Goal: Transaction & Acquisition: Purchase product/service

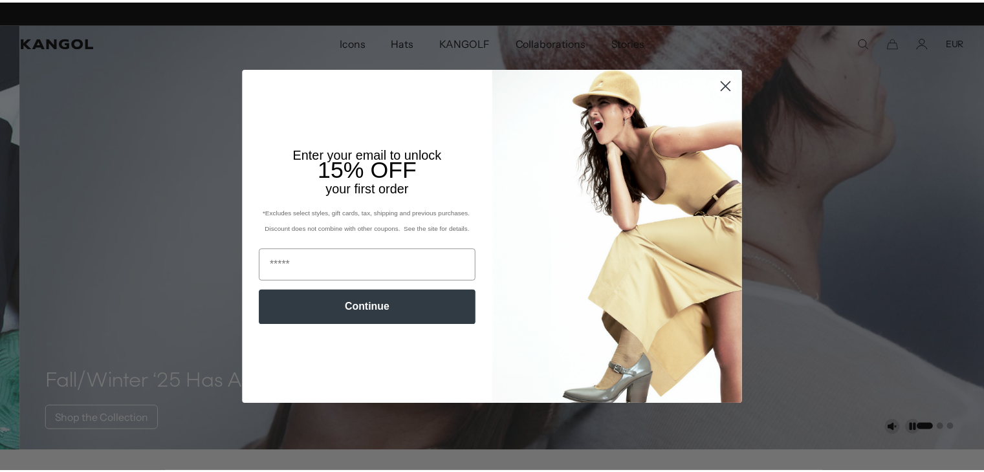
scroll to position [0, 267]
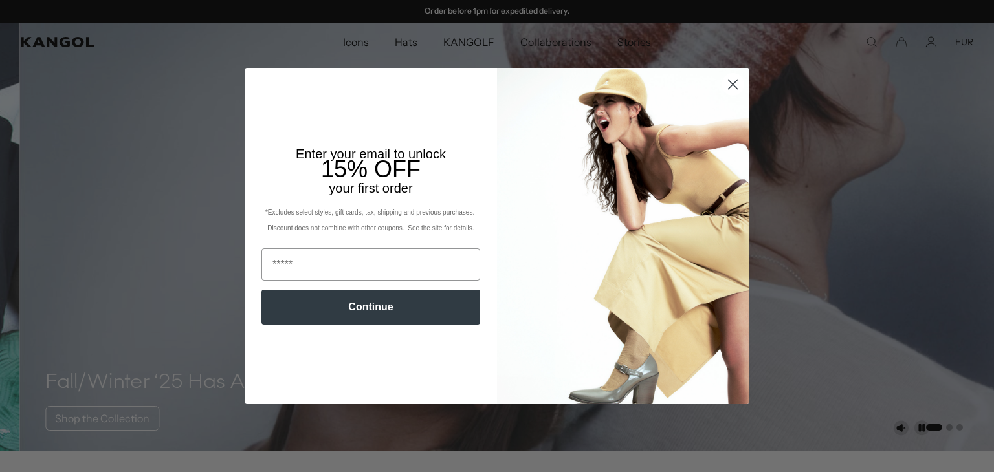
click at [729, 85] on icon "Close dialog" at bounding box center [733, 84] width 9 height 9
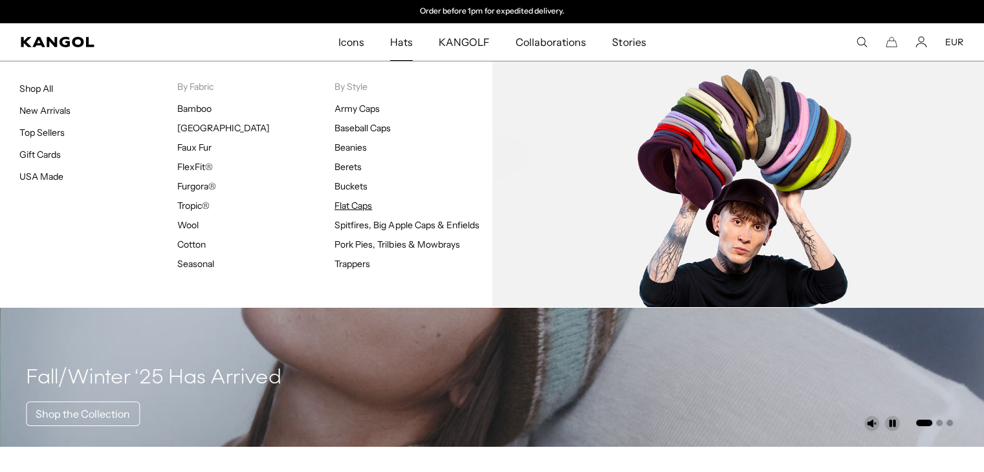
click at [351, 204] on link "Flat Caps" at bounding box center [354, 206] width 38 height 12
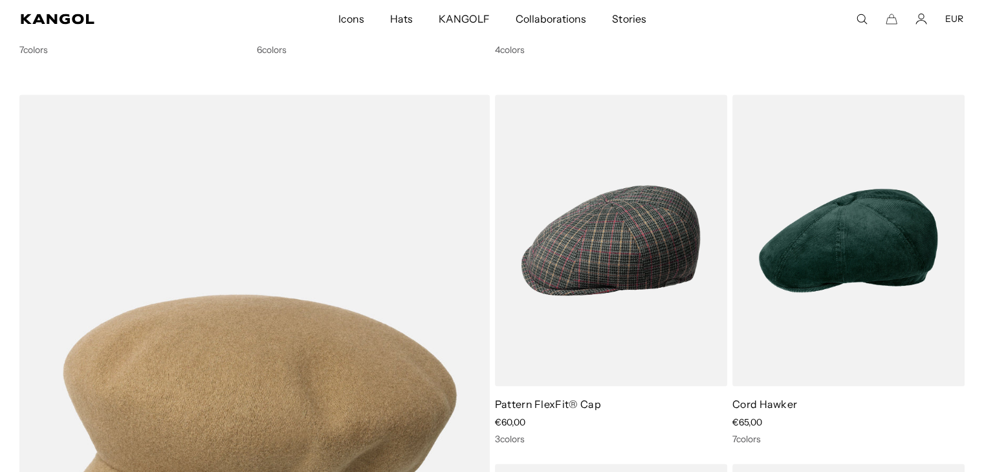
scroll to position [0, 267]
click at [0, 0] on img at bounding box center [0, 0] width 0 height 0
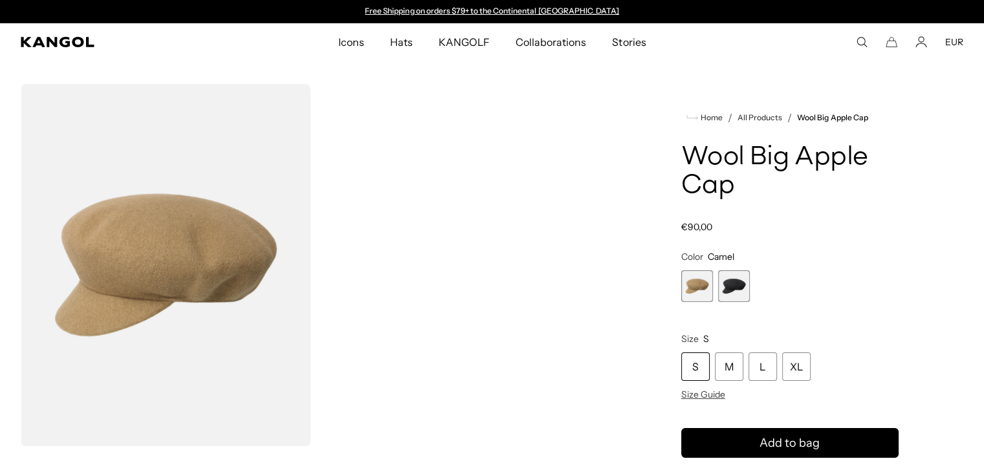
click at [422, 273] on div "Gallery Viewer" at bounding box center [314, 265] width 586 height 362
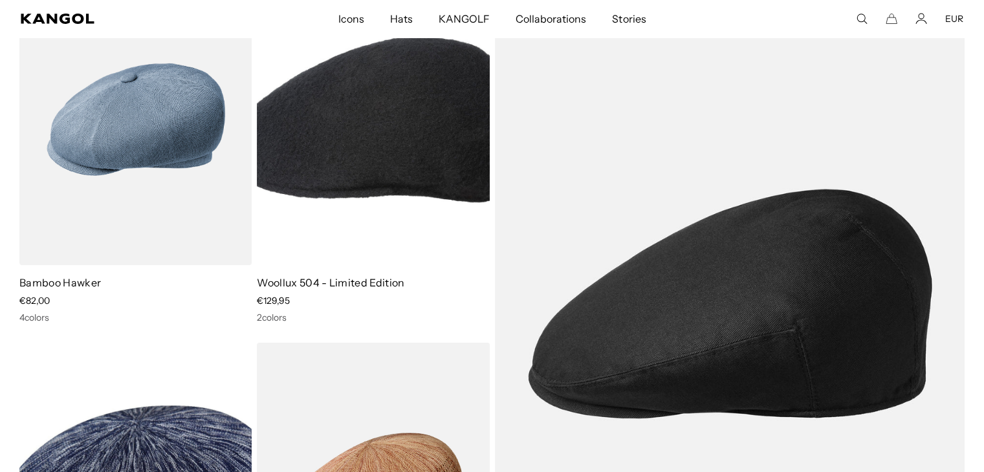
scroll to position [0, 267]
